Goal: Download file/media

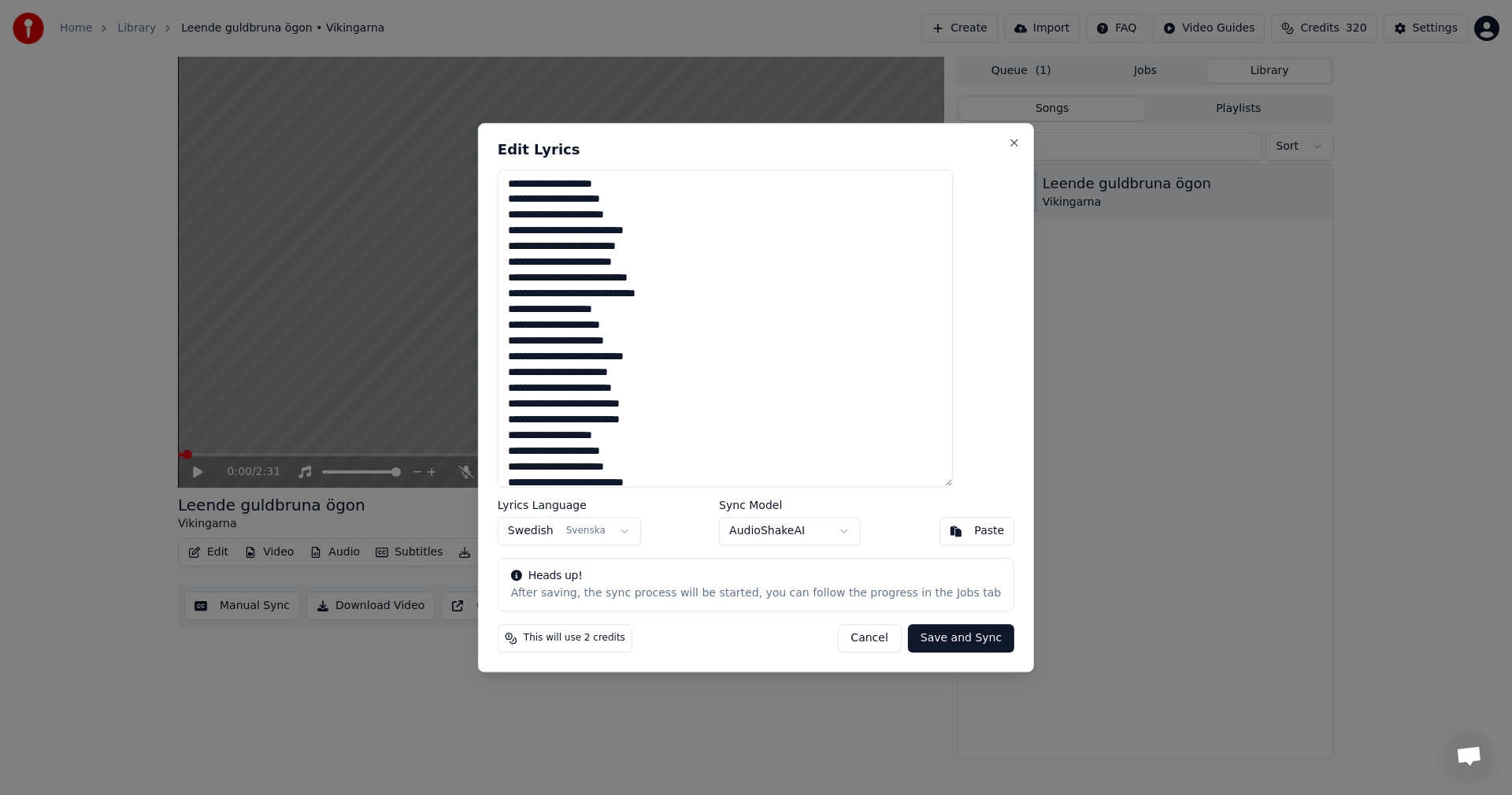
click at [847, 644] on button "Cancel" at bounding box center [868, 639] width 64 height 29
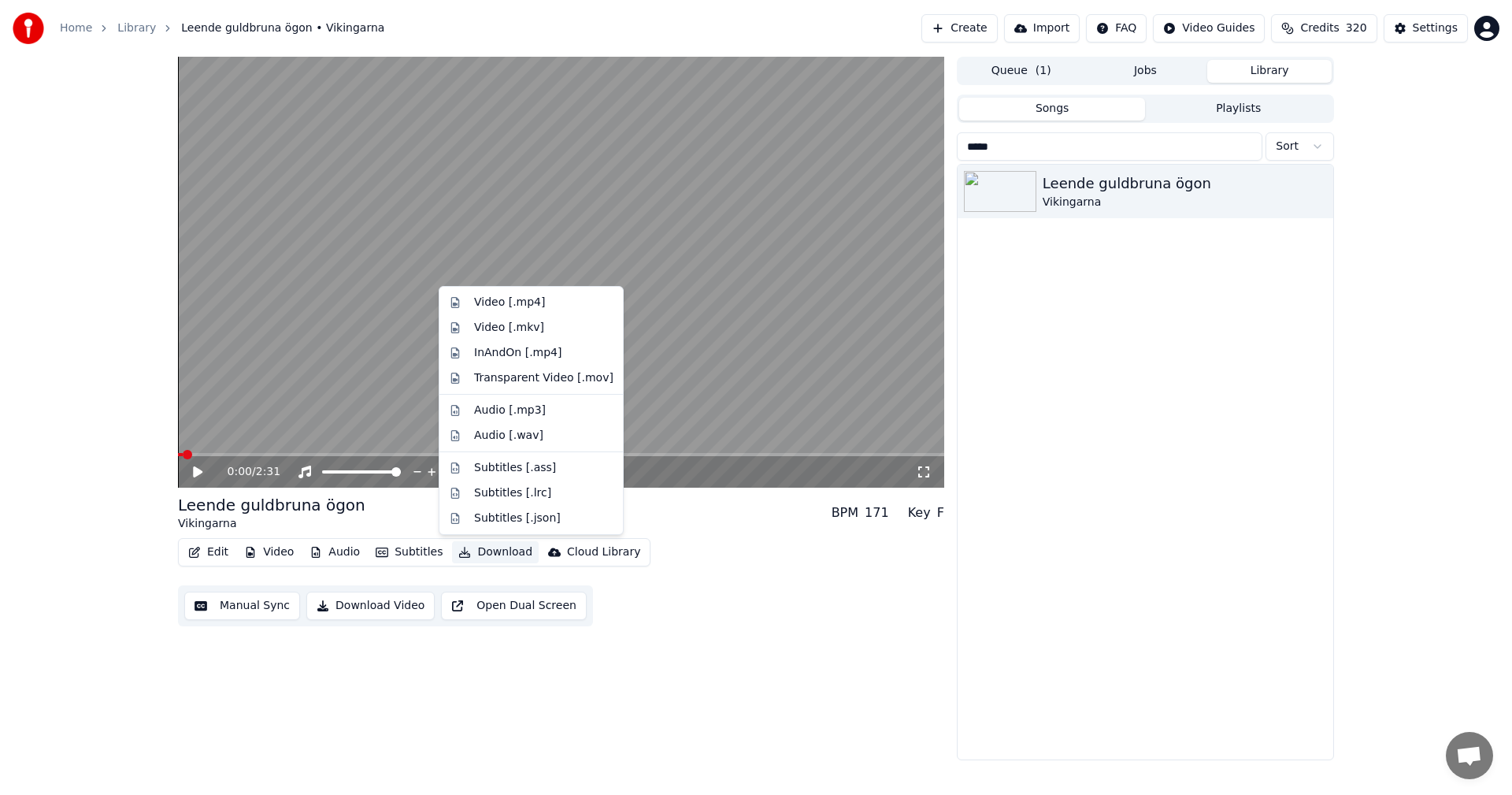
click at [466, 549] on button "Download" at bounding box center [495, 552] width 86 height 22
click at [571, 416] on div "Audio [.mp3]" at bounding box center [543, 411] width 139 height 16
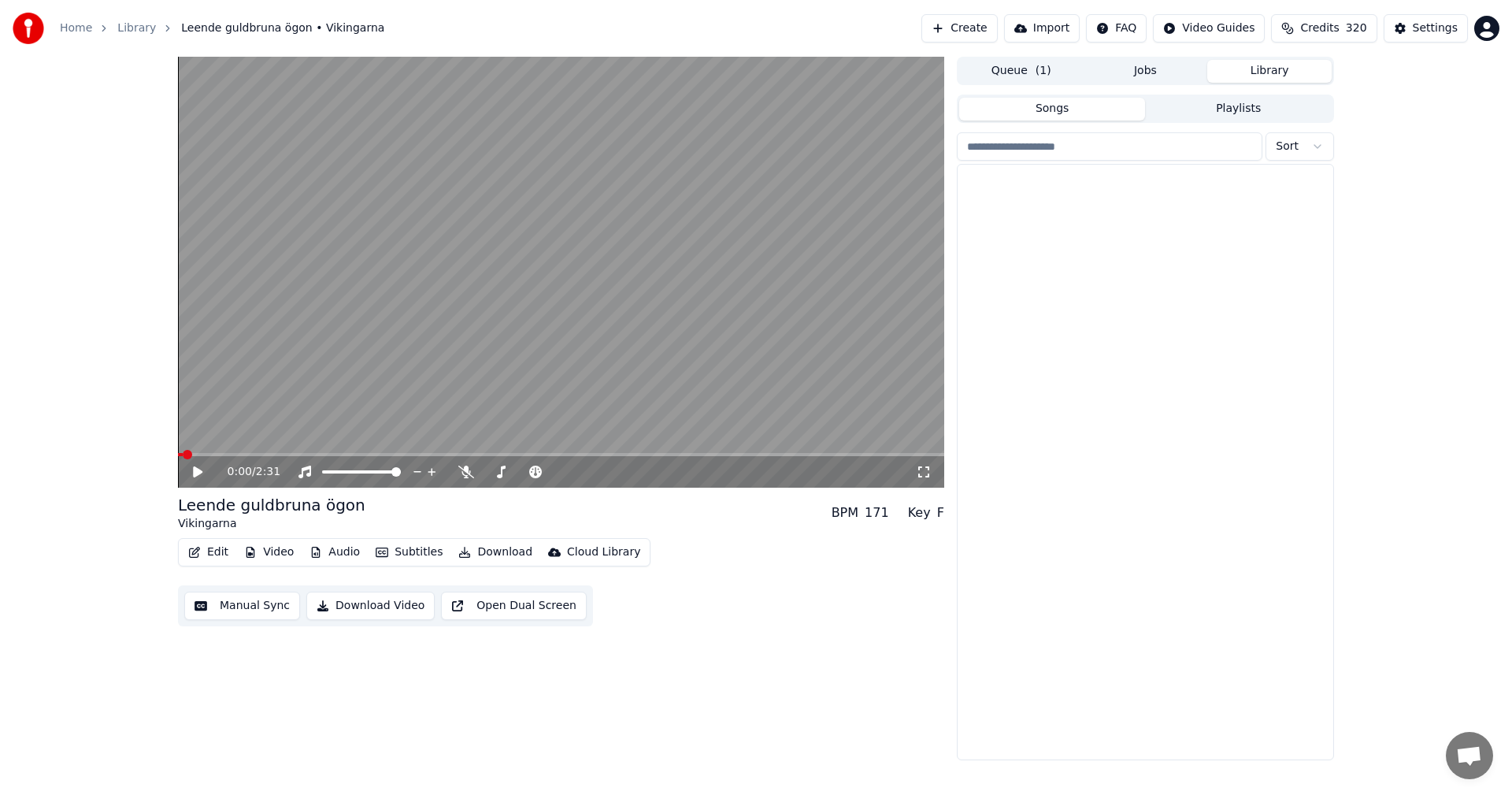
click at [1288, 64] on button "Library" at bounding box center [1269, 71] width 124 height 22
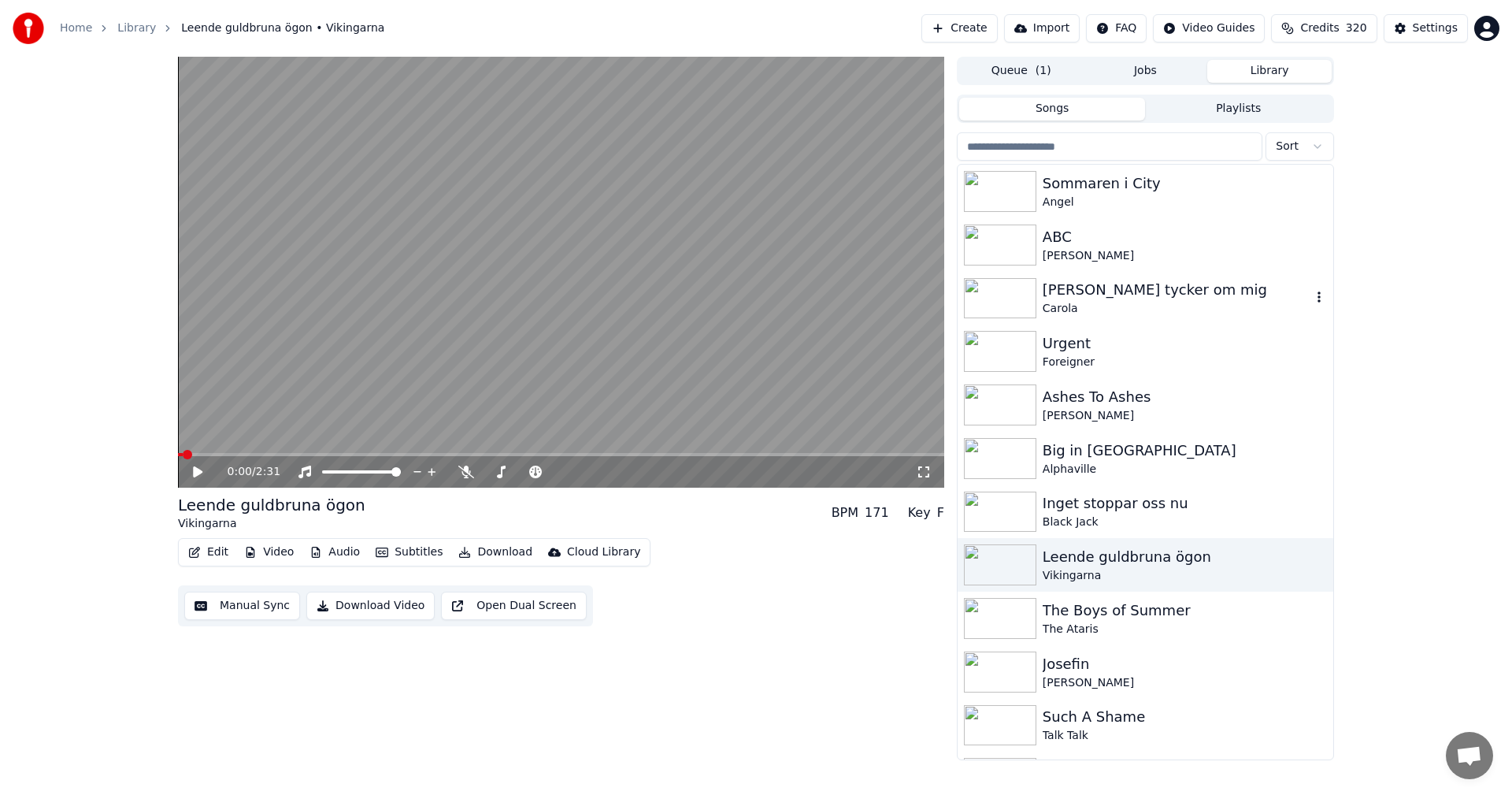
click at [1116, 292] on div "[PERSON_NAME] tycker om mig" at bounding box center [1177, 290] width 269 height 22
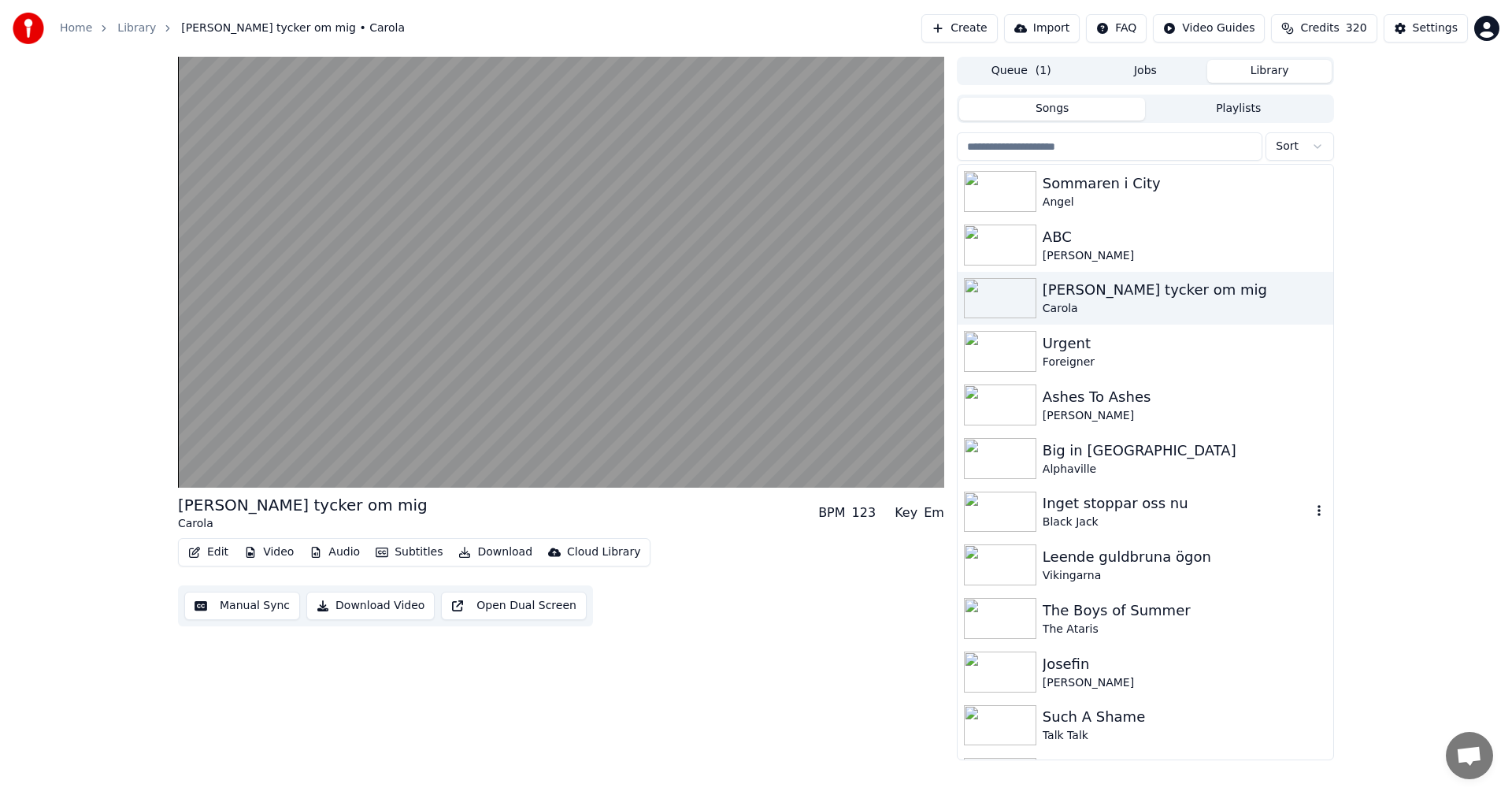
click at [1045, 508] on div "Inget stoppar oss nu" at bounding box center [1177, 503] width 269 height 22
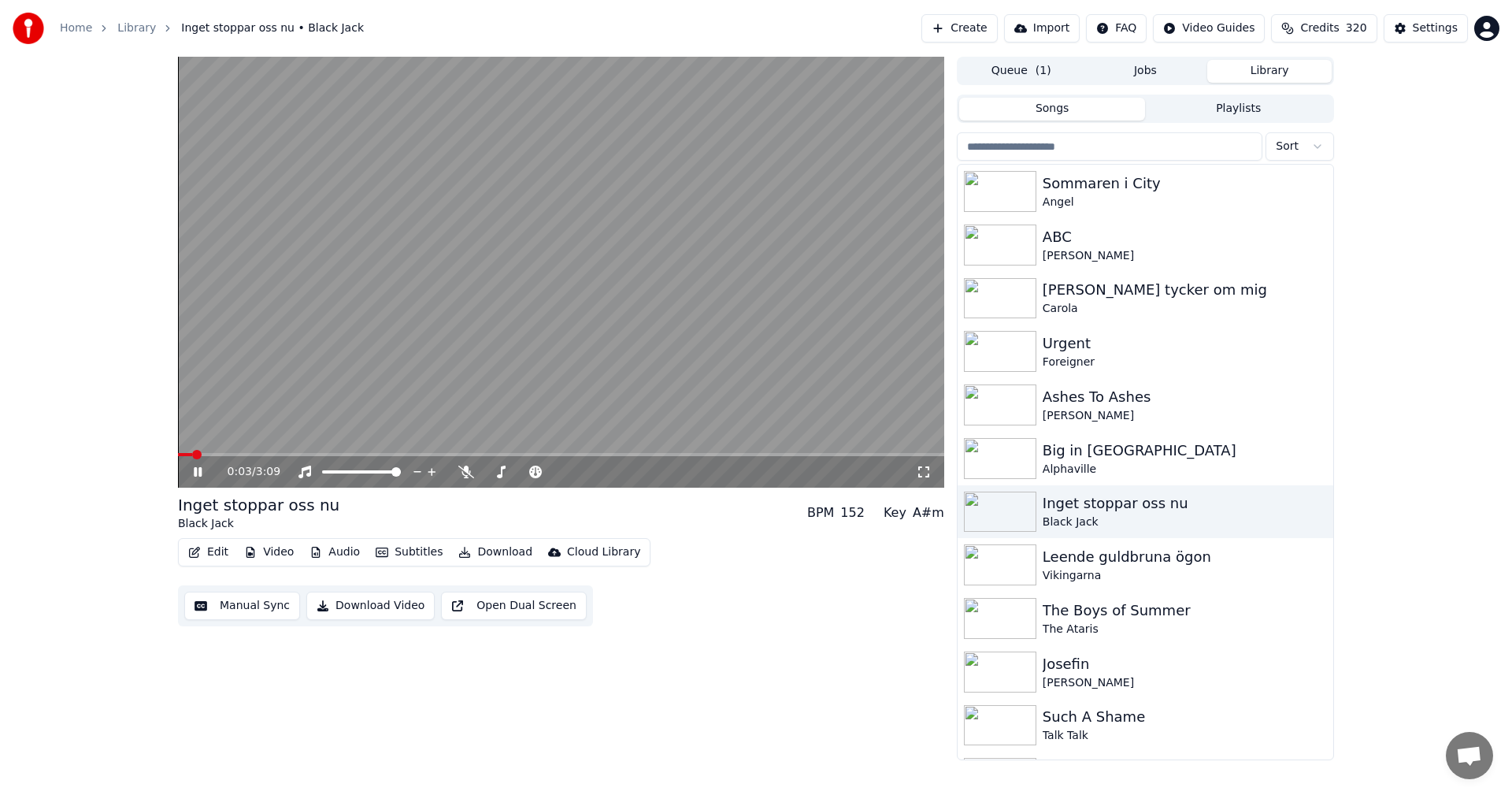
click at [462, 461] on div "0:03 / 3:09" at bounding box center [561, 471] width 766 height 31
click at [462, 466] on icon at bounding box center [467, 472] width 16 height 13
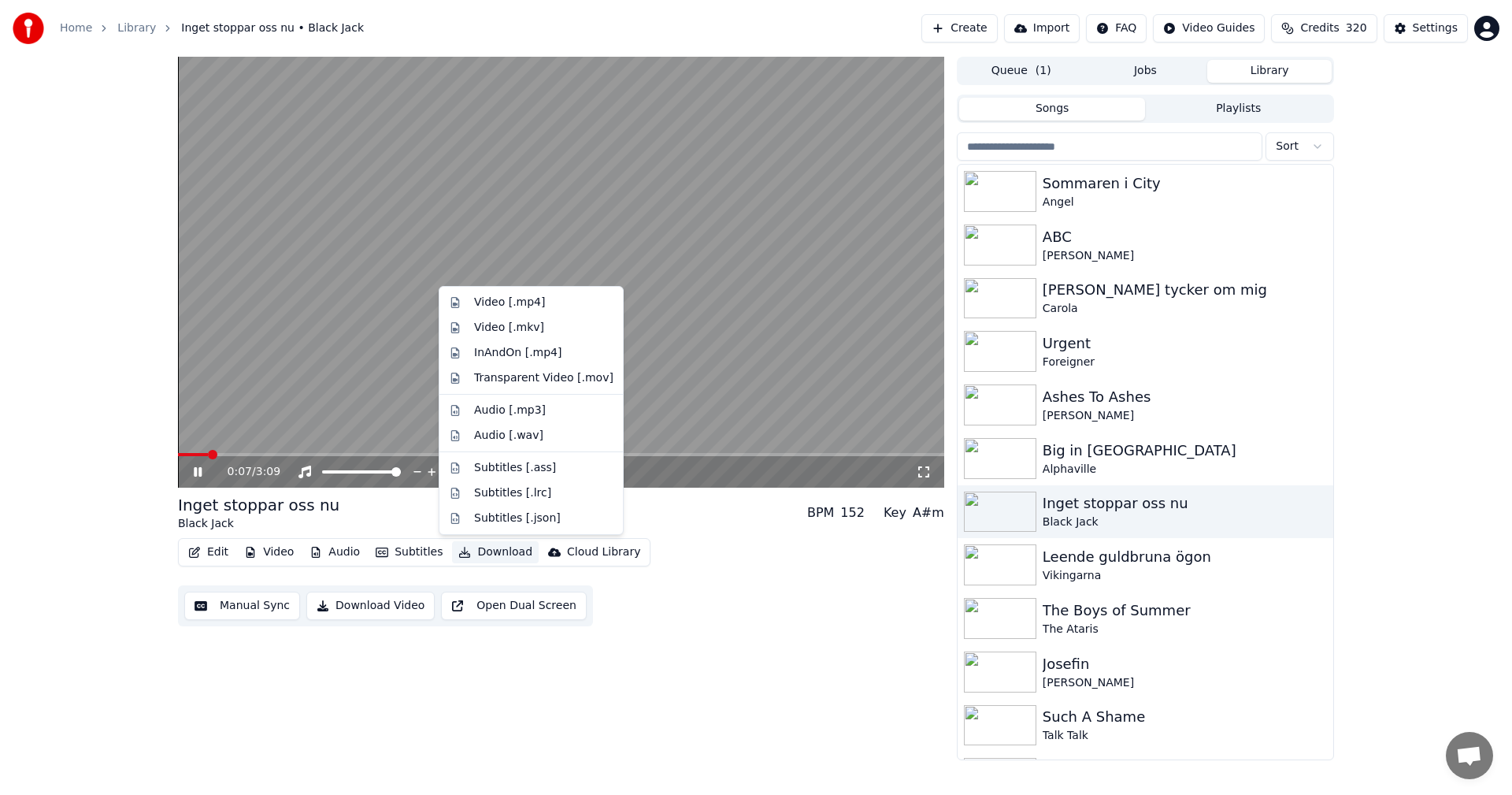
click at [503, 547] on button "Download" at bounding box center [495, 552] width 86 height 22
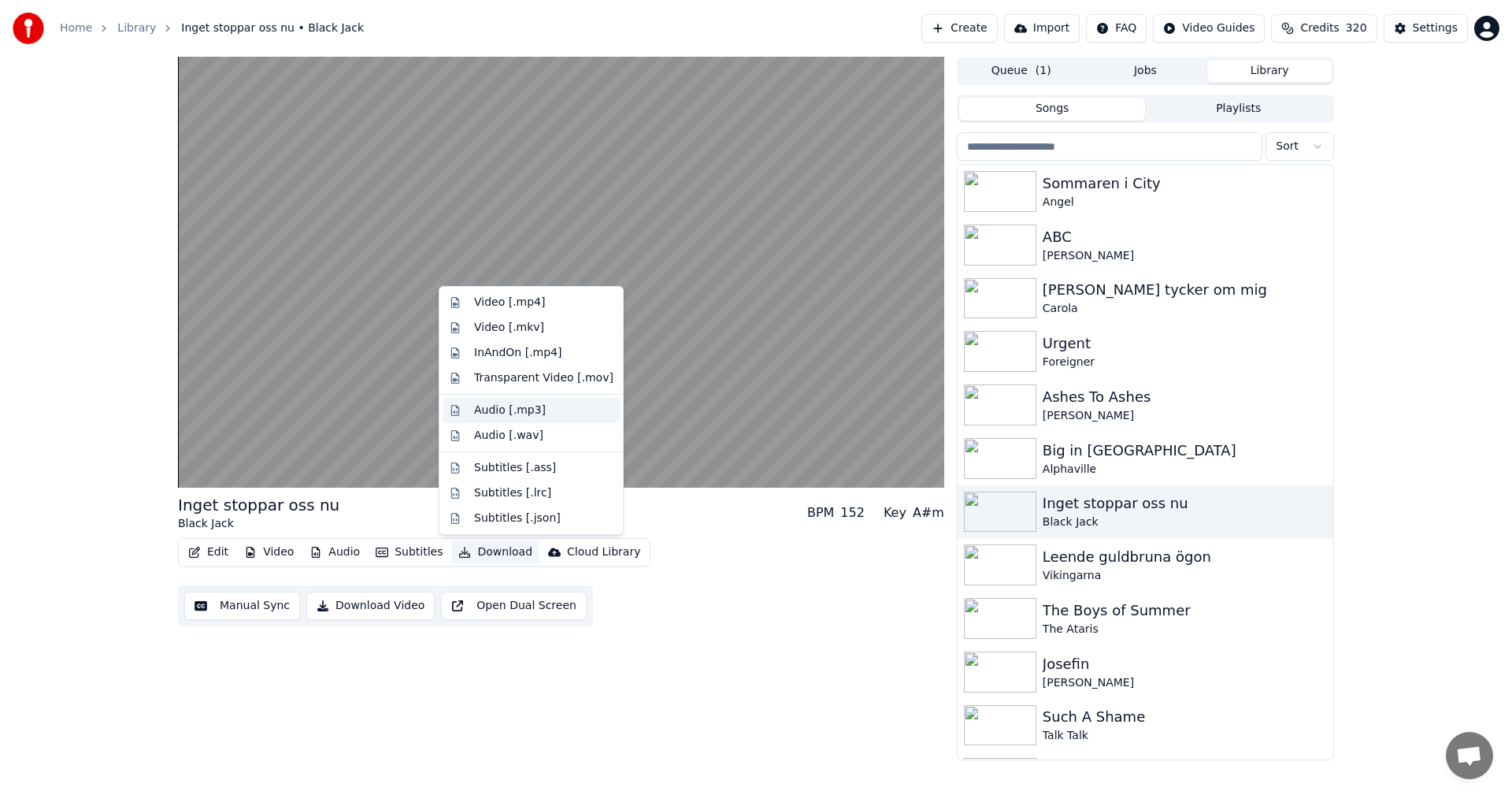
click at [548, 414] on div "Audio [.mp3]" at bounding box center [543, 411] width 139 height 16
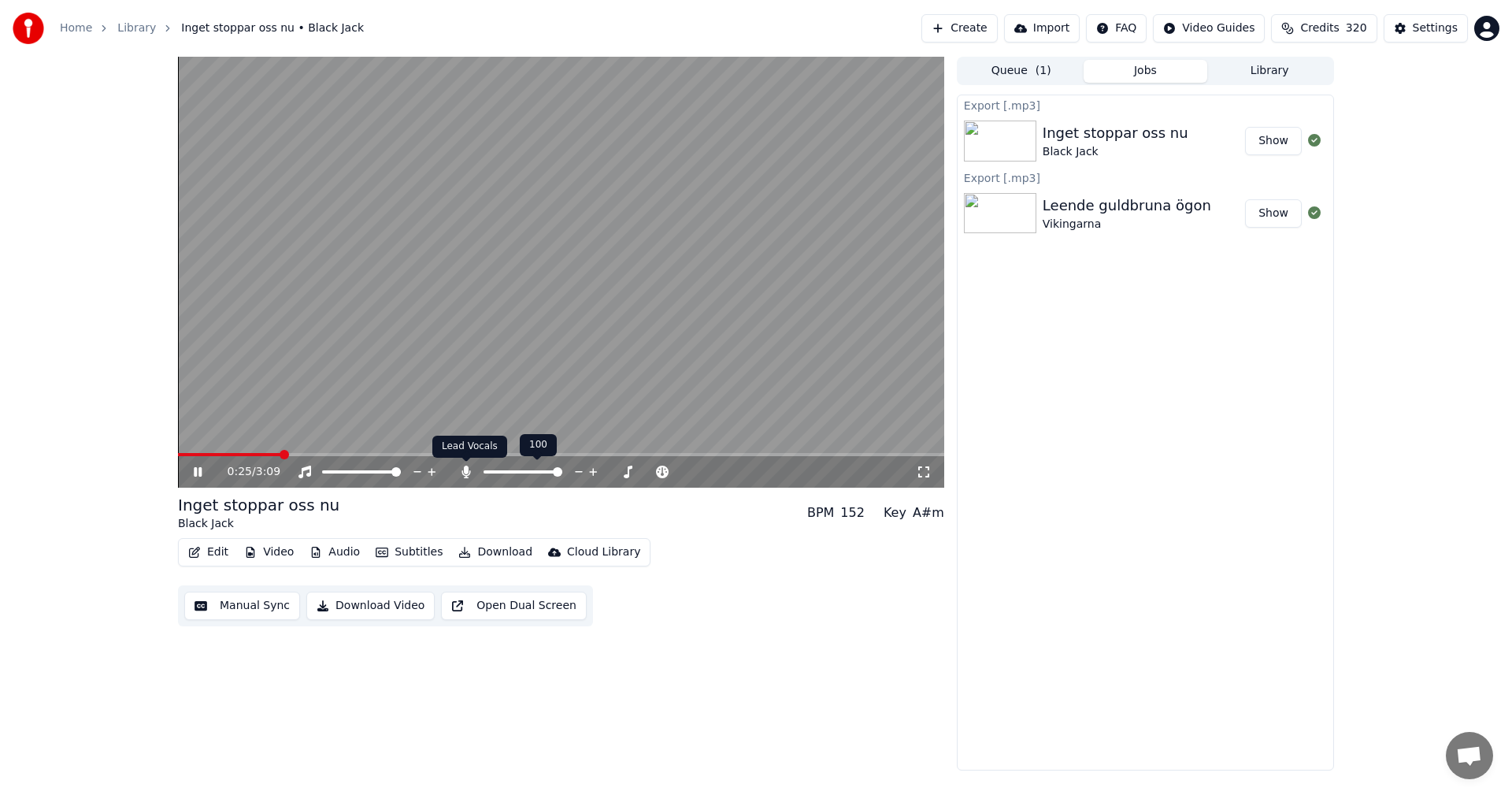
click at [465, 469] on icon at bounding box center [466, 472] width 9 height 13
click at [200, 469] on icon at bounding box center [197, 471] width 8 height 10
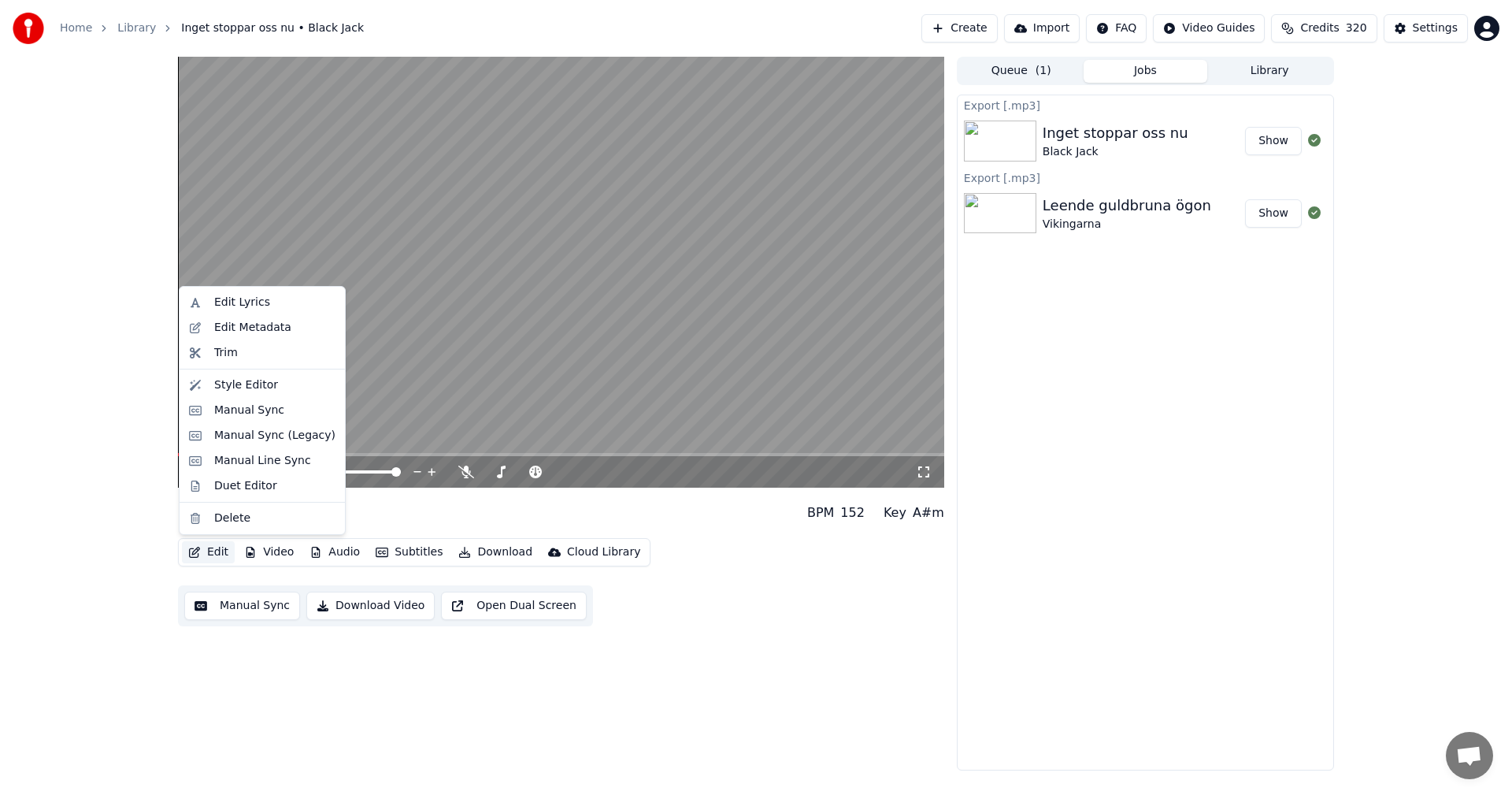
click at [192, 549] on icon "button" at bounding box center [194, 552] width 13 height 11
click at [282, 295] on div "Edit Lyrics" at bounding box center [274, 303] width 121 height 16
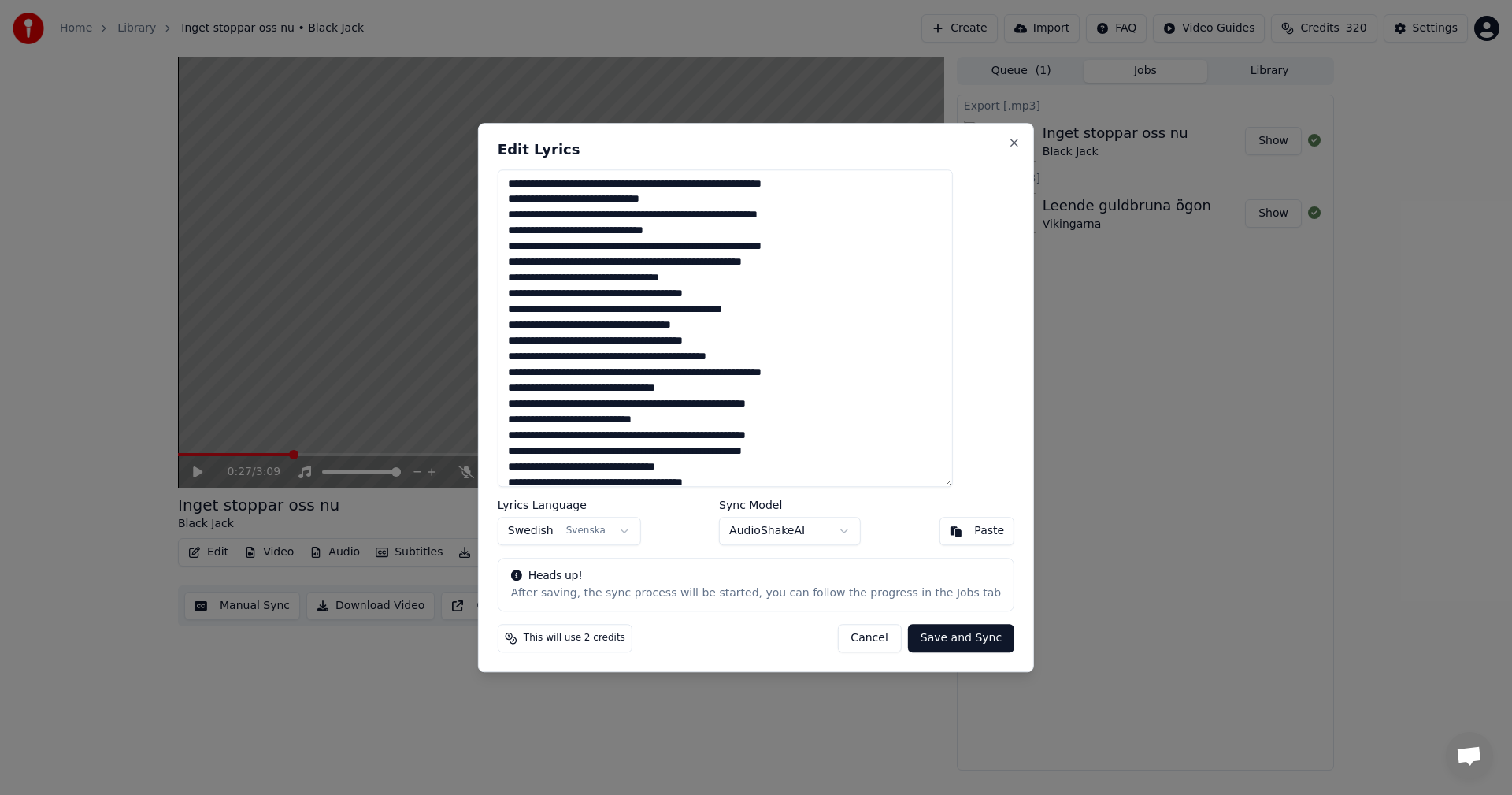
click at [846, 634] on button "Cancel" at bounding box center [868, 639] width 64 height 29
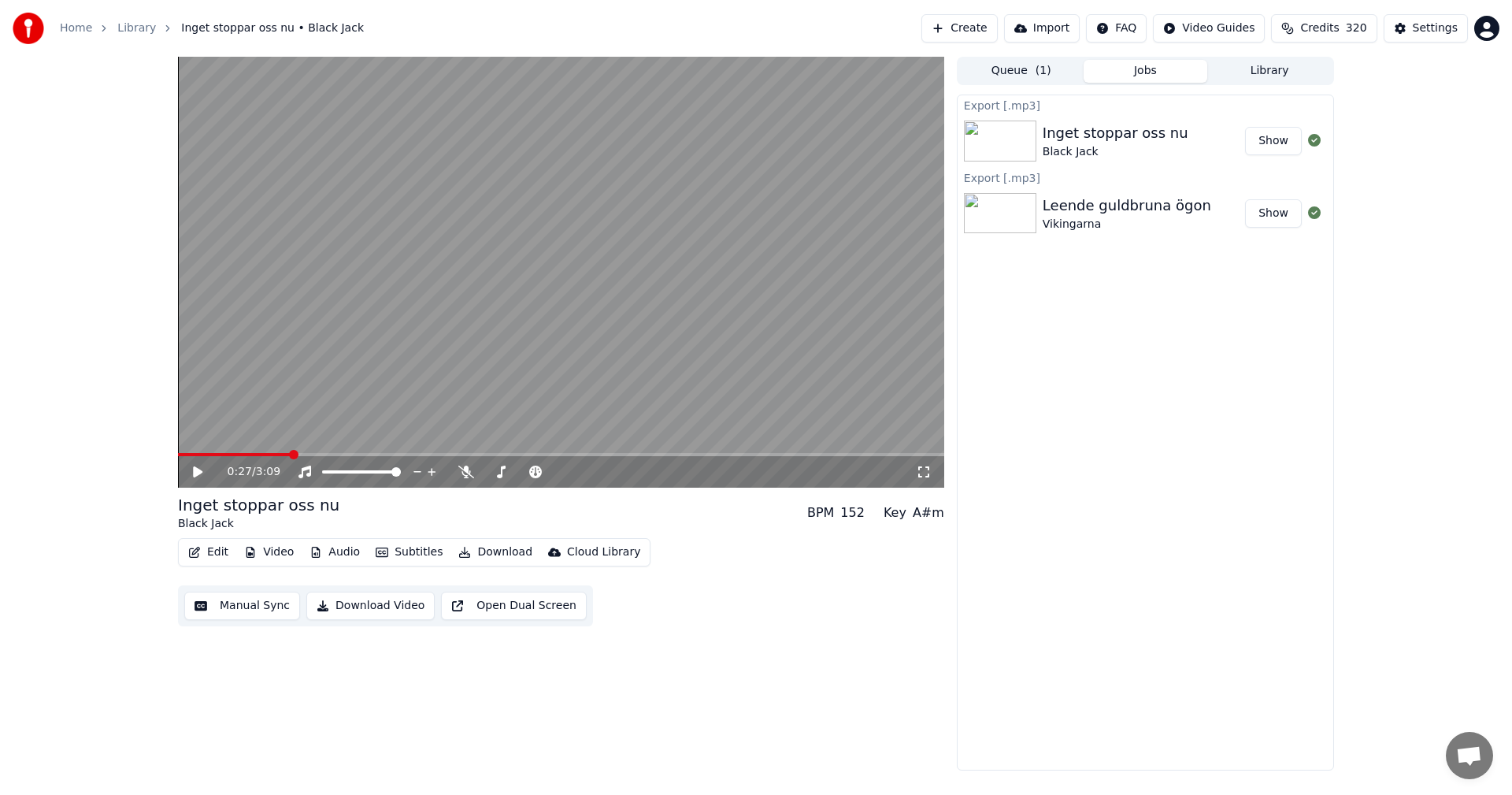
click at [494, 558] on button "Download" at bounding box center [495, 552] width 86 height 22
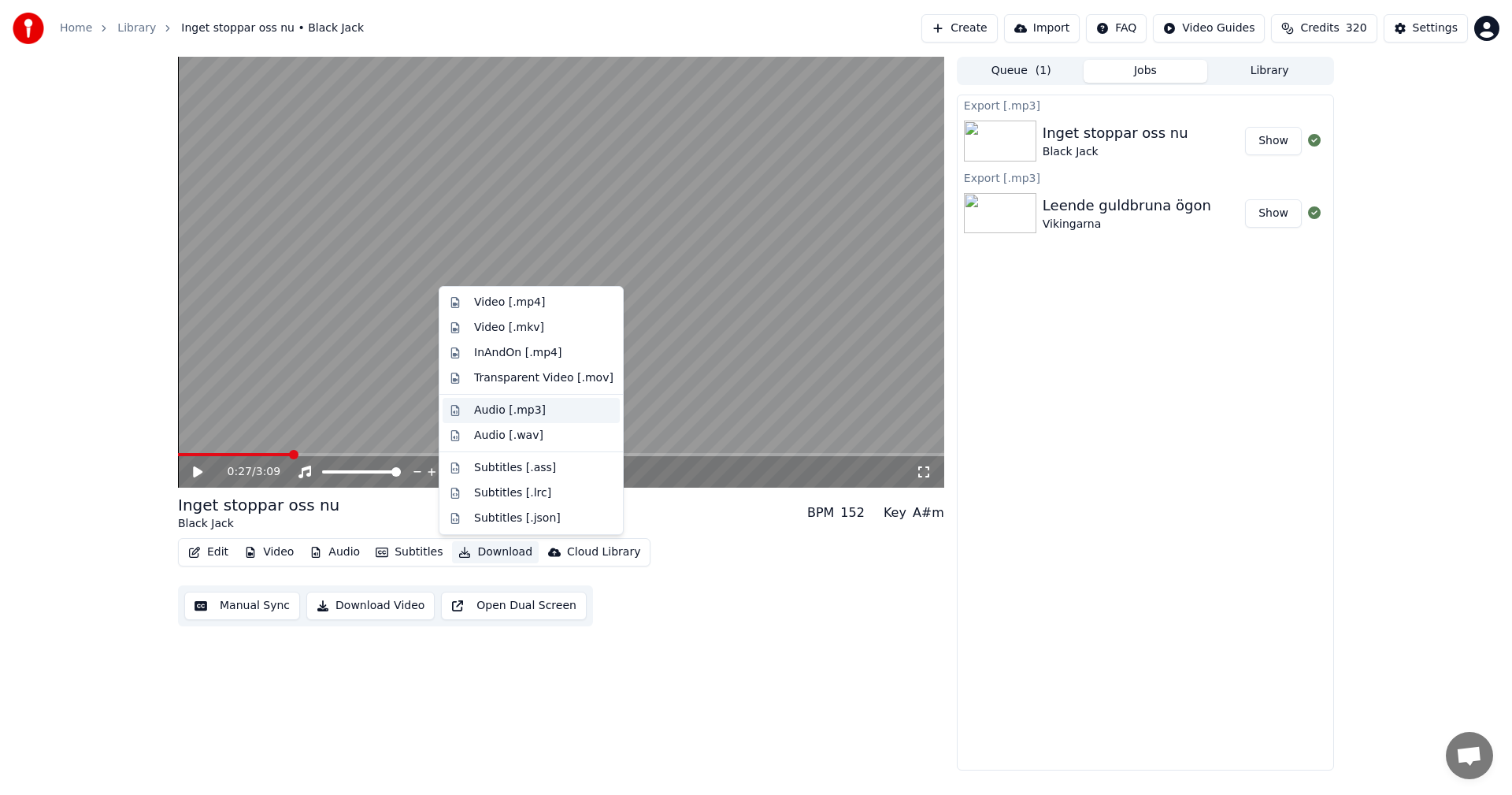
click at [543, 415] on div "Audio [.mp3]" at bounding box center [543, 411] width 139 height 16
